Goal: Navigation & Orientation: Find specific page/section

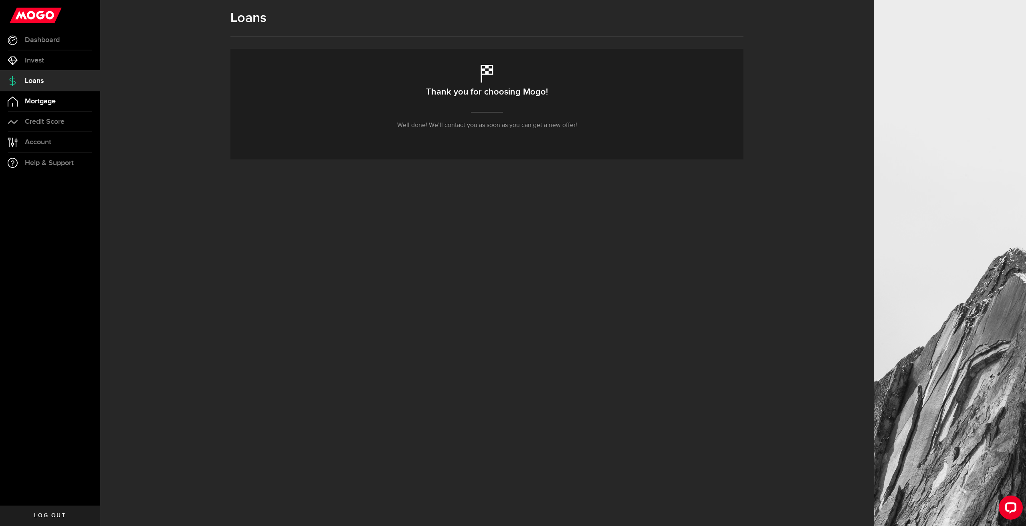
click at [41, 106] on link "Mortgage" at bounding box center [50, 101] width 100 height 20
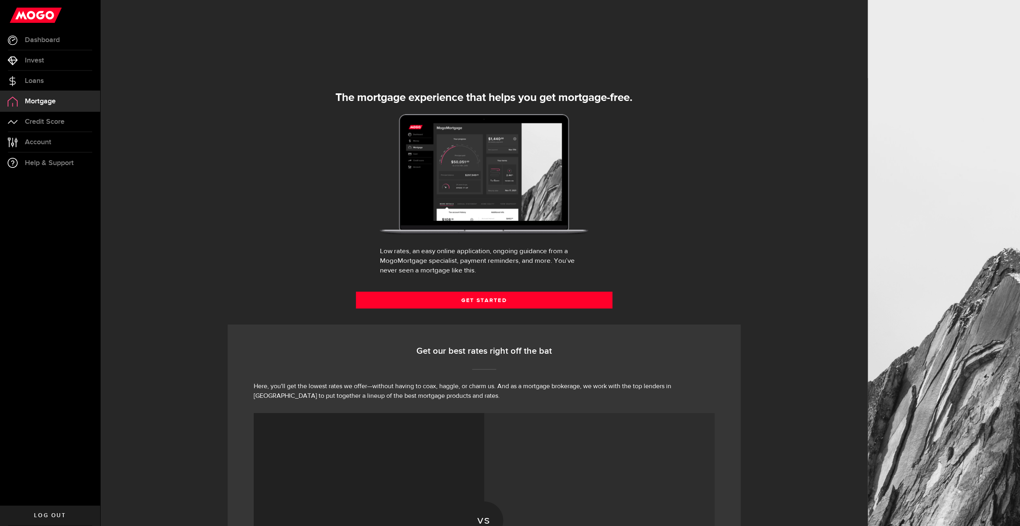
select select "3knYdhfXw4iYoq2m0WGQES"
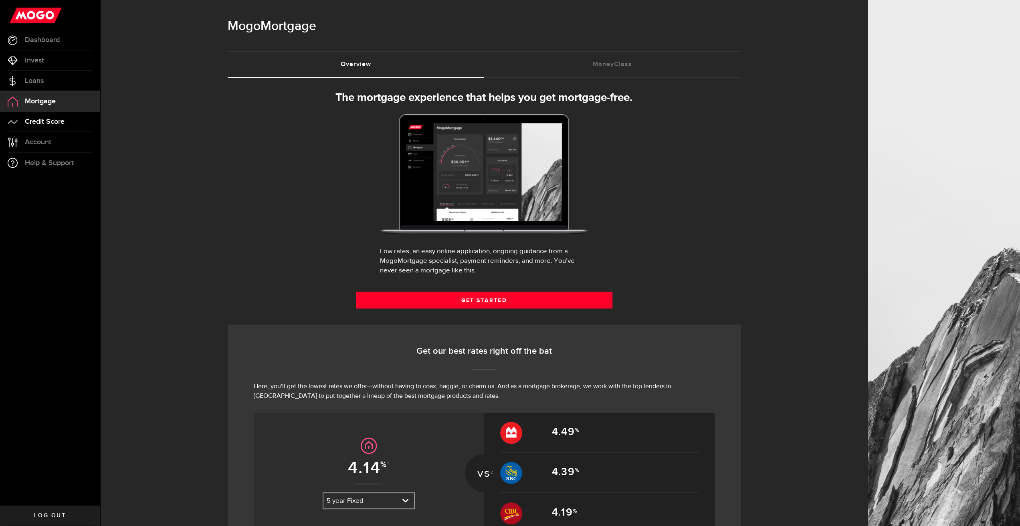
click at [34, 121] on span "Credit Score" at bounding box center [45, 121] width 40 height 7
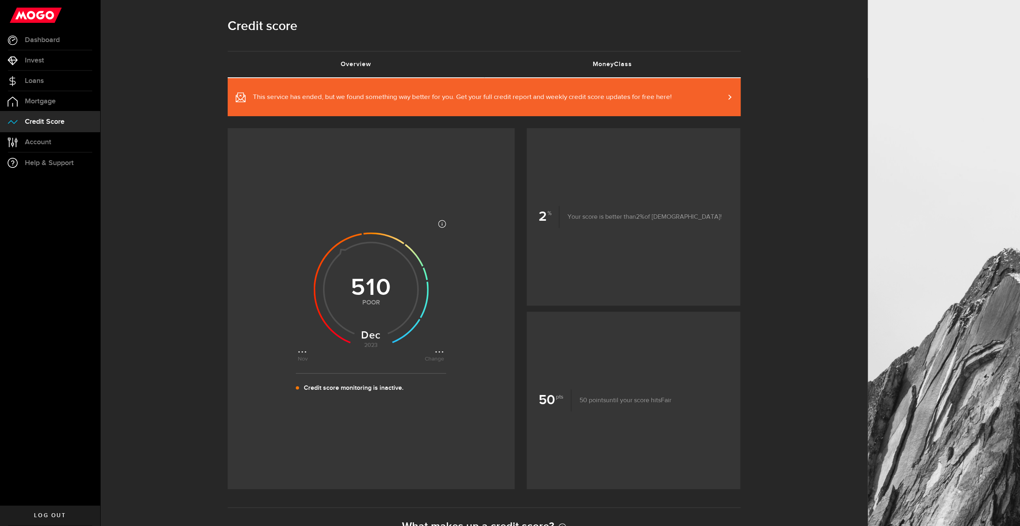
click at [613, 64] on link "MoneyClass (requires attention)" at bounding box center [612, 65] width 257 height 26
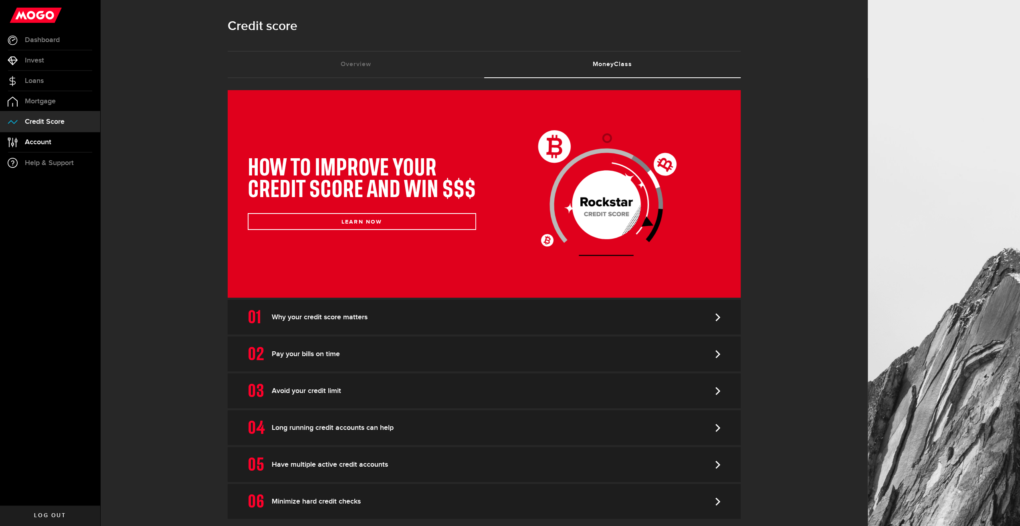
click at [37, 143] on span "Account" at bounding box center [38, 142] width 26 height 7
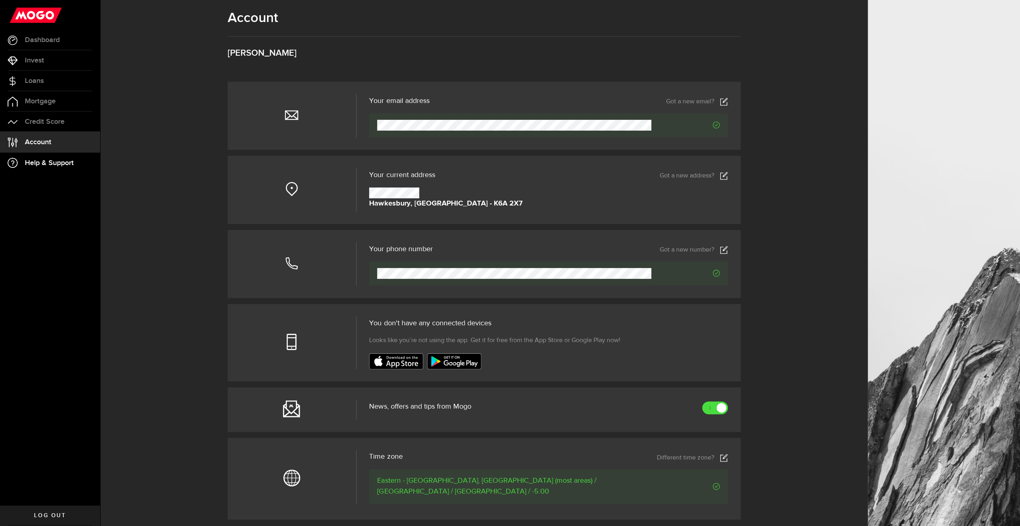
click at [38, 166] on span "Help & Support" at bounding box center [49, 163] width 49 height 7
